Goal: Information Seeking & Learning: Understand process/instructions

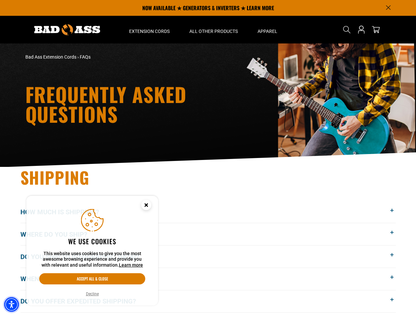
click at [12, 305] on img "Accessibility Menu" at bounding box center [11, 304] width 14 height 14
